Goal: Entertainment & Leisure: Browse casually

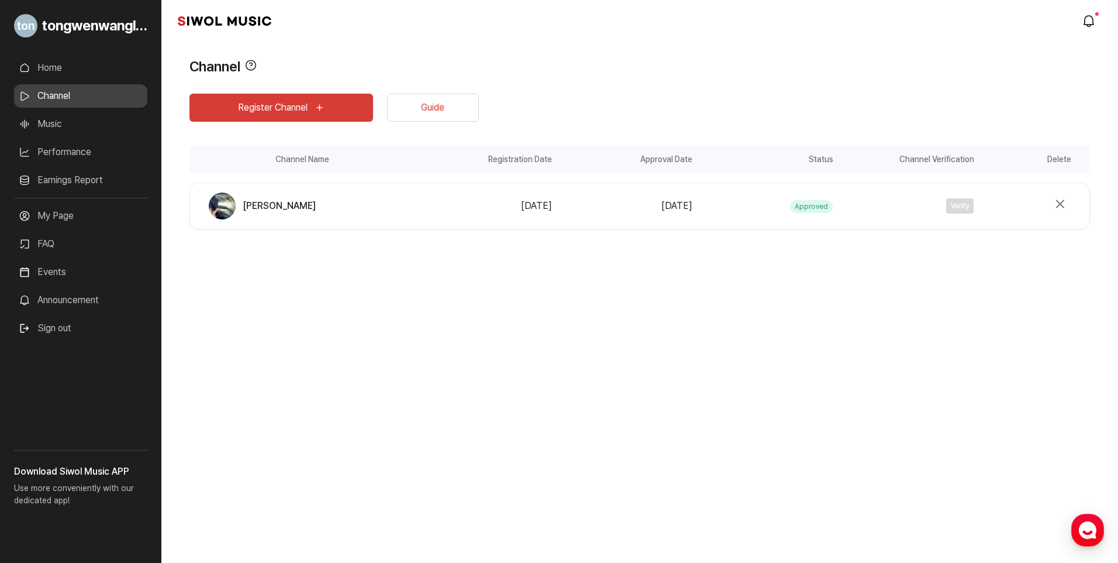
click at [31, 92] on link "Channel" at bounding box center [80, 95] width 133 height 23
click at [30, 114] on link "Music" at bounding box center [80, 123] width 133 height 23
click at [51, 132] on link "Music" at bounding box center [80, 123] width 133 height 23
click at [57, 118] on link "Music" at bounding box center [80, 123] width 133 height 23
click at [48, 126] on link "Music" at bounding box center [80, 123] width 133 height 23
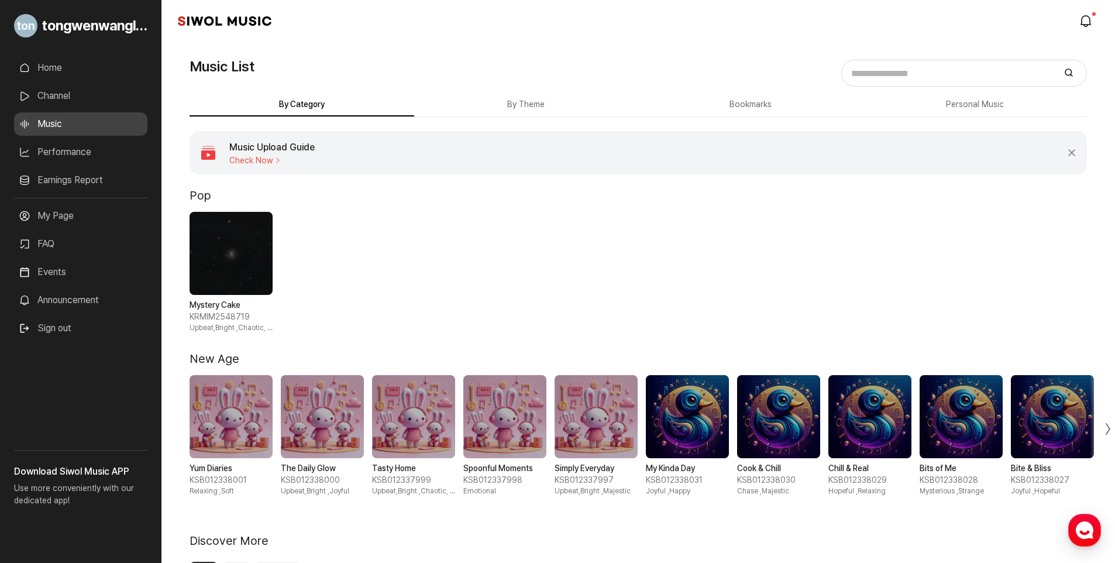
click at [966, 291] on div "Mystery Cake KRMIM2548719 Upbeat,Bright , Chaotic, Excited" at bounding box center [637, 272] width 897 height 121
